Goal: Navigation & Orientation: Understand site structure

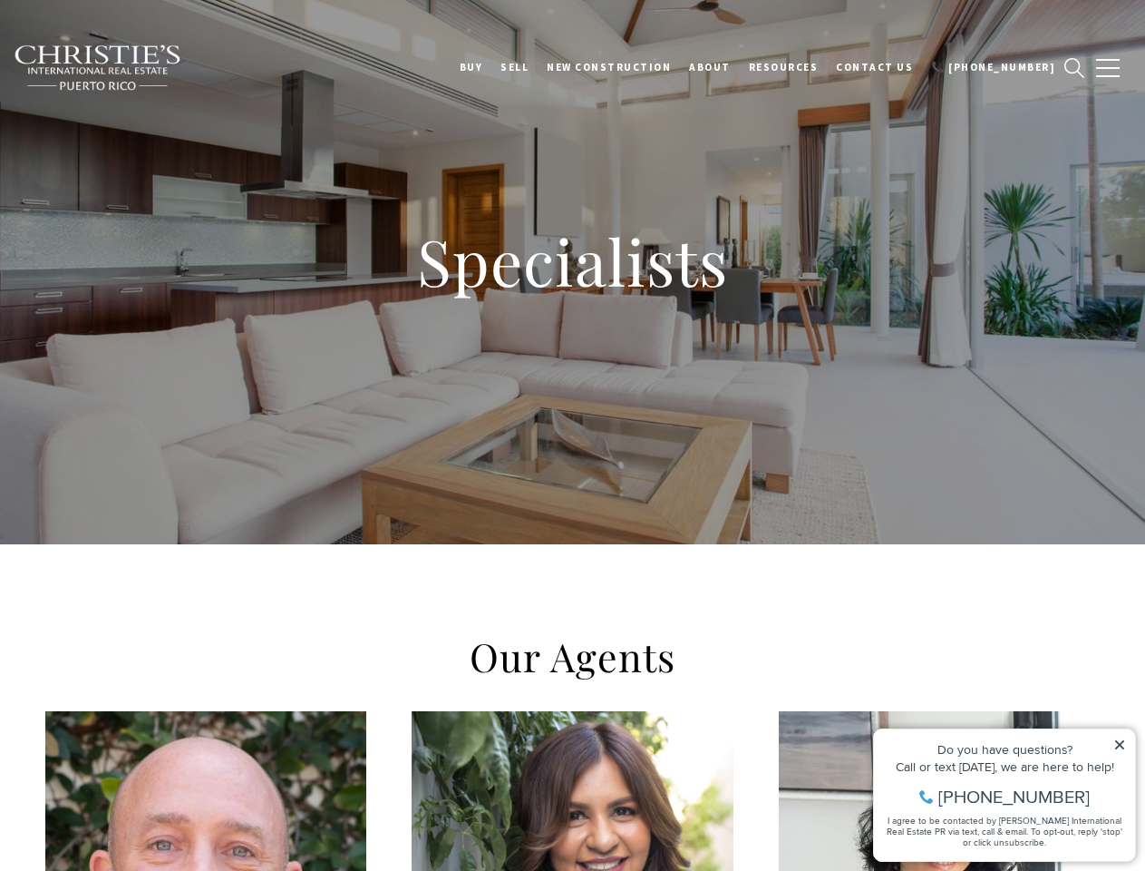
click at [572, 435] on div "Specialists" at bounding box center [572, 272] width 1145 height 544
click at [492, 67] on link "BUY" at bounding box center [472, 66] width 42 height 45
click at [538, 67] on link "SELL" at bounding box center [514, 66] width 46 height 45
click at [736, 67] on link "About" at bounding box center [710, 66] width 60 height 45
click at [808, 67] on link "Resources" at bounding box center [784, 66] width 88 height 45
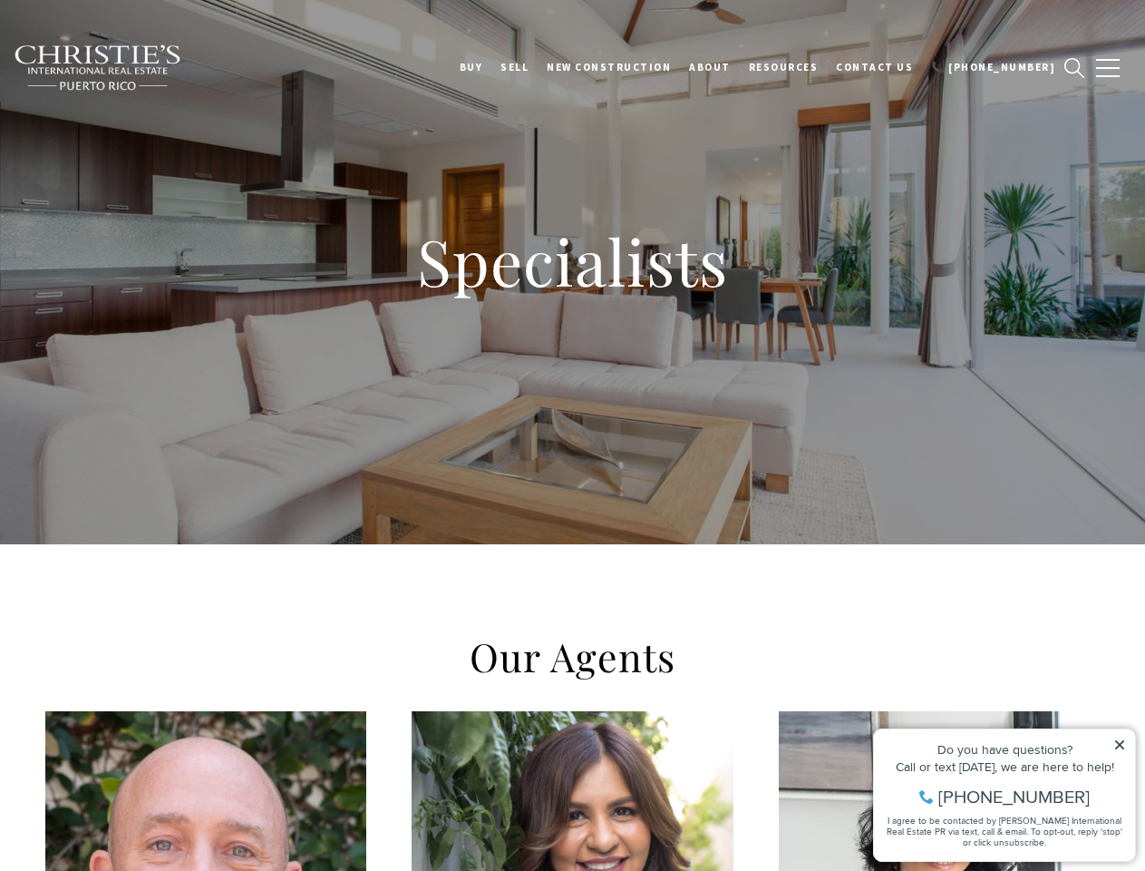
click at [1108, 68] on span "button" at bounding box center [1108, 68] width 24 height 2
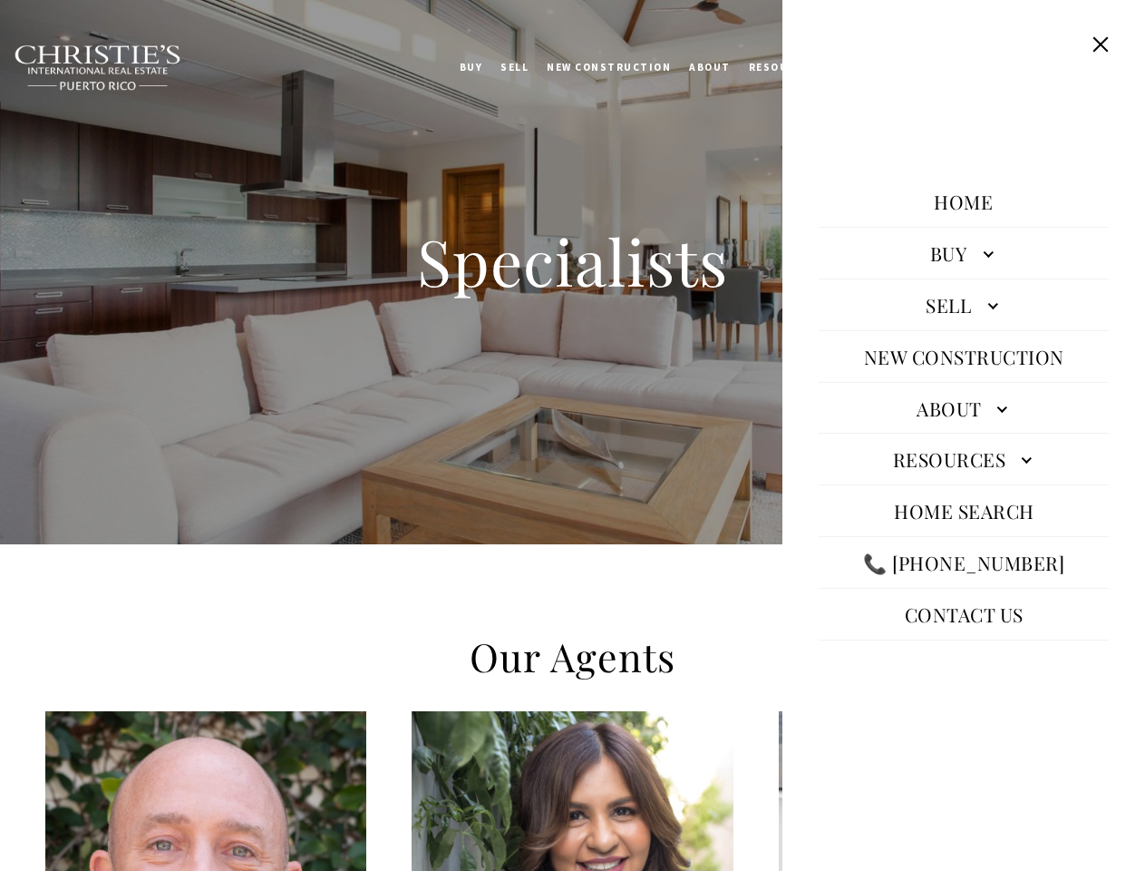
click at [1120, 744] on icon at bounding box center [1119, 744] width 9 height 9
